Goal: Navigation & Orientation: Find specific page/section

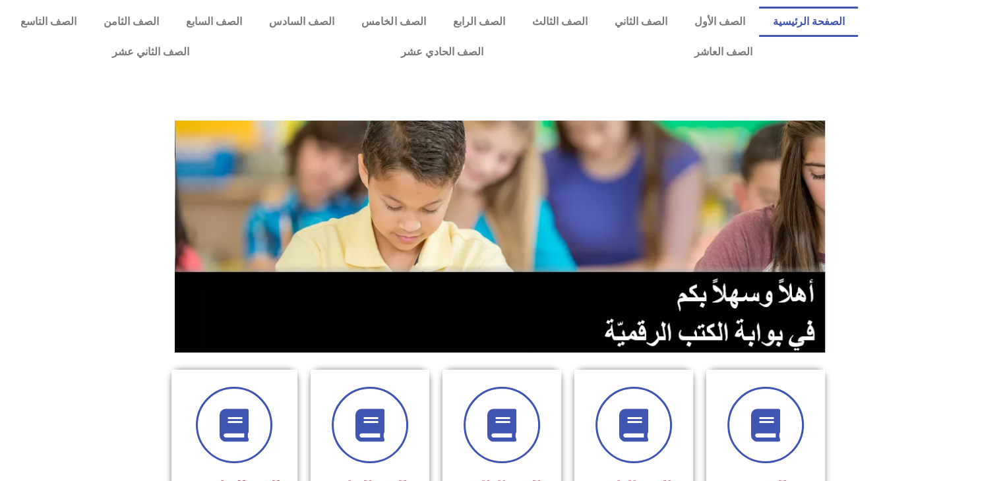
click at [894, 179] on section at bounding box center [501, 237] width 1003 height 252
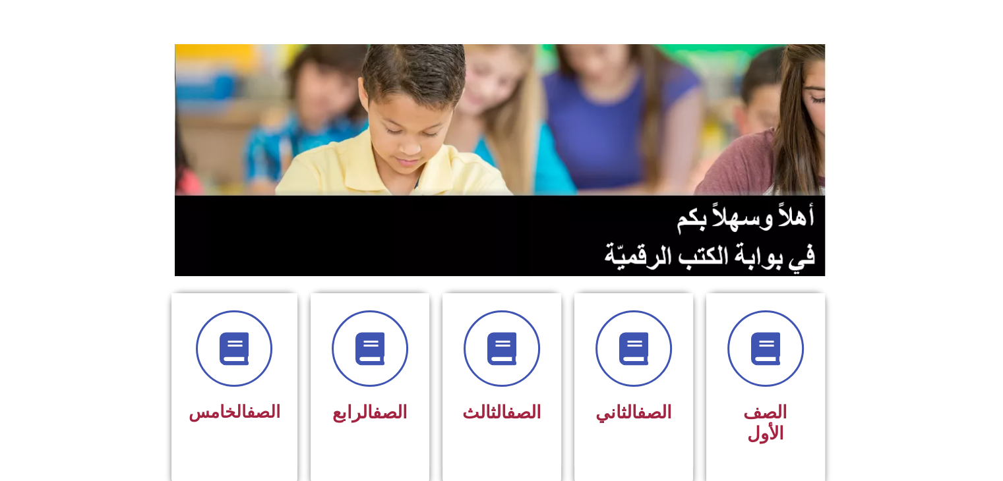
scroll to position [211, 0]
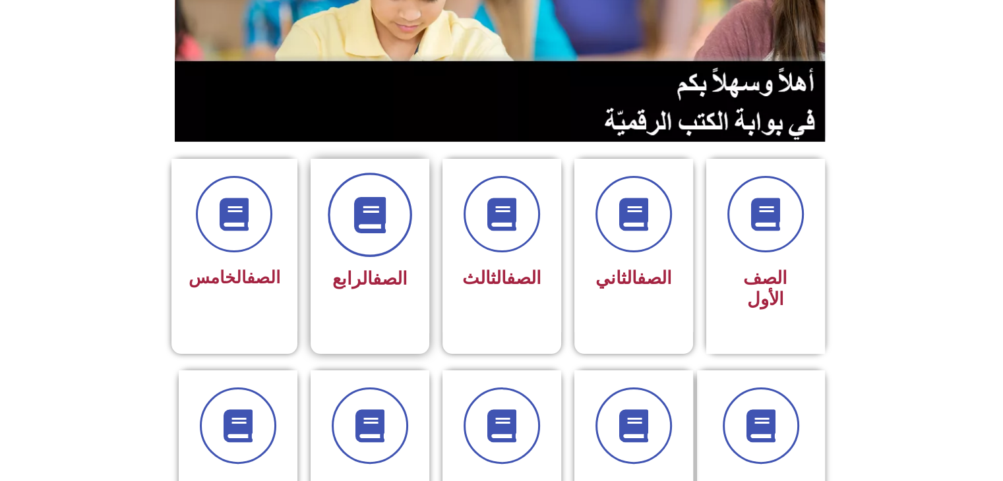
click at [344, 208] on span at bounding box center [370, 215] width 84 height 84
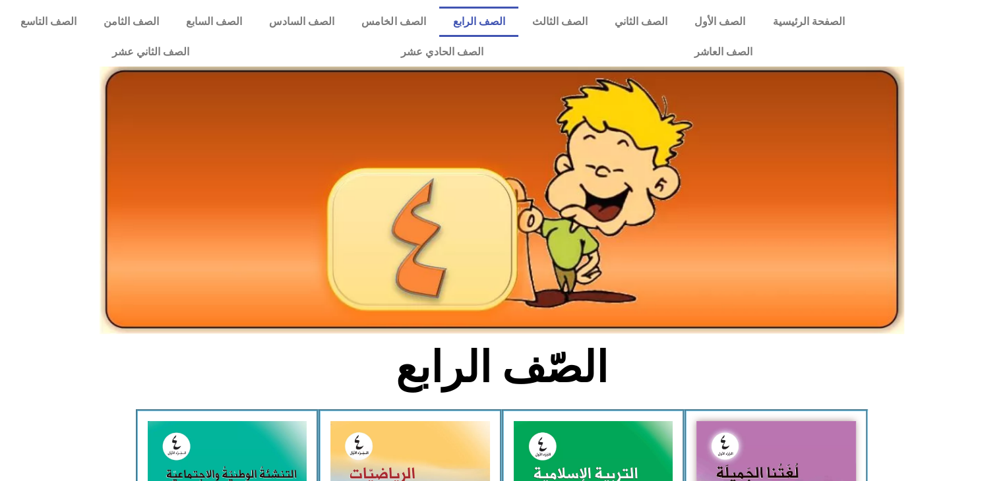
click at [933, 246] on div at bounding box center [501, 230] width 1003 height 221
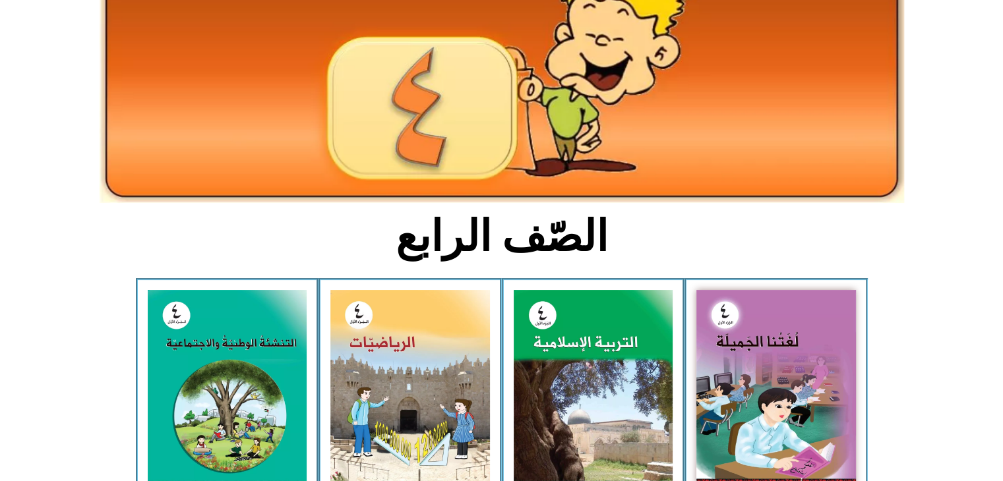
scroll to position [237, 0]
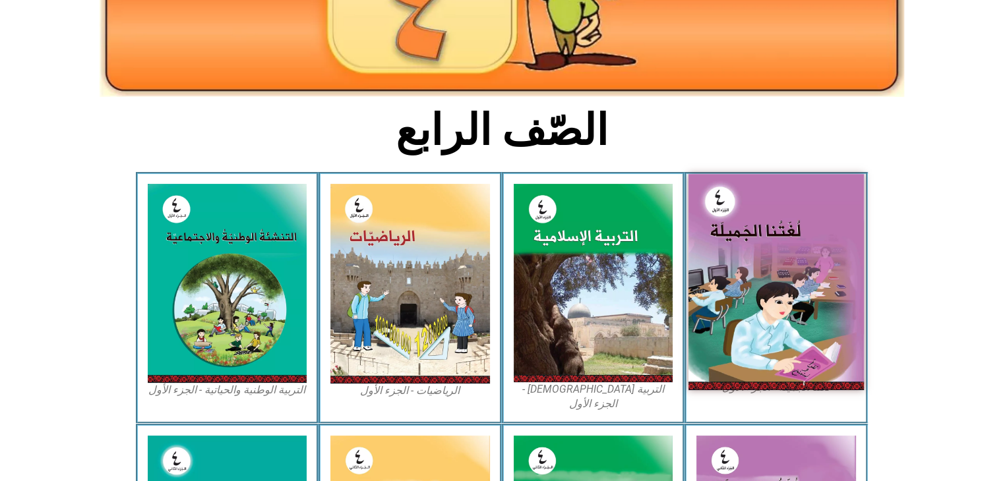
click at [844, 264] on img at bounding box center [776, 282] width 175 height 216
